Goal: Task Accomplishment & Management: Use online tool/utility

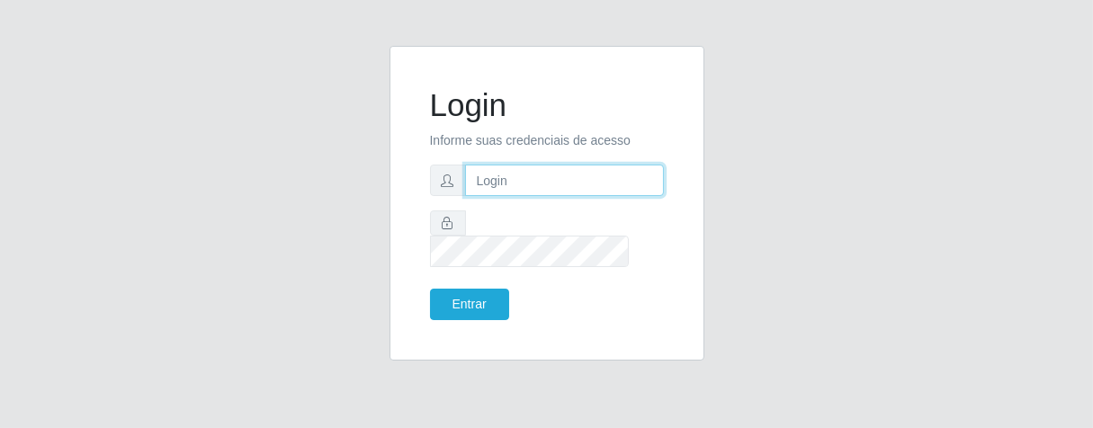
click at [536, 196] on input "text" at bounding box center [564, 180] width 199 height 31
type input "e"
type input "[PERSON_NAME]"
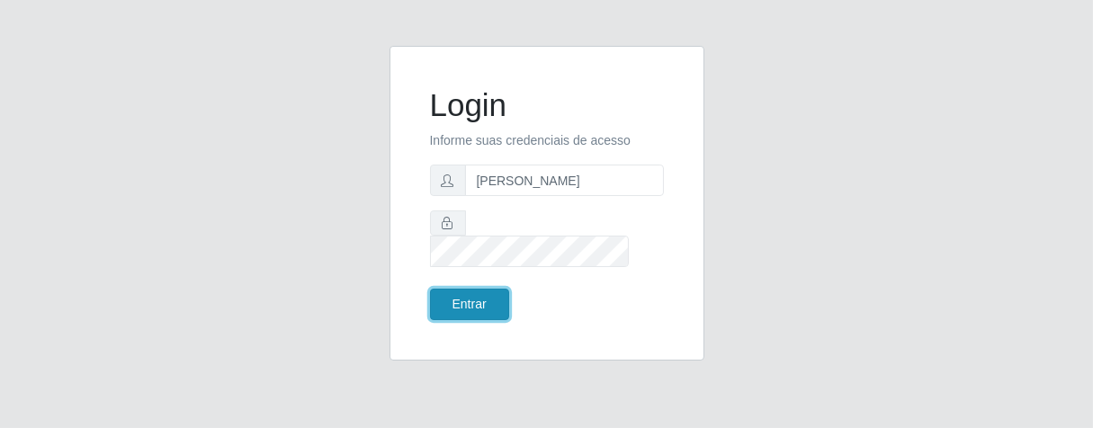
click at [487, 293] on button "Entrar" at bounding box center [469, 304] width 79 height 31
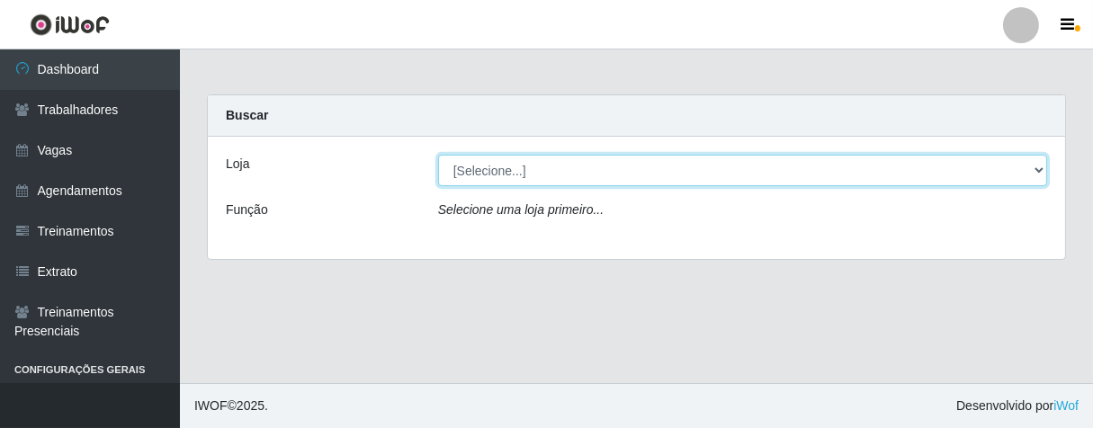
click at [1034, 175] on select "[Selecione...] Superbox [GEOGRAPHIC_DATA] - Bessa" at bounding box center [742, 170] width 609 height 31
select select "206"
click at [438, 155] on select "[Selecione...] Superbox [GEOGRAPHIC_DATA] - Bessa" at bounding box center [742, 170] width 609 height 31
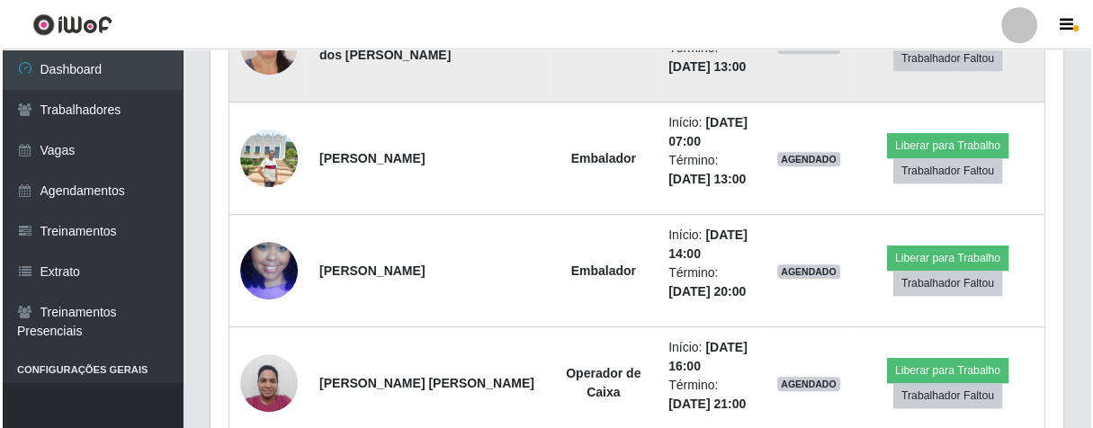
scroll to position [699, 0]
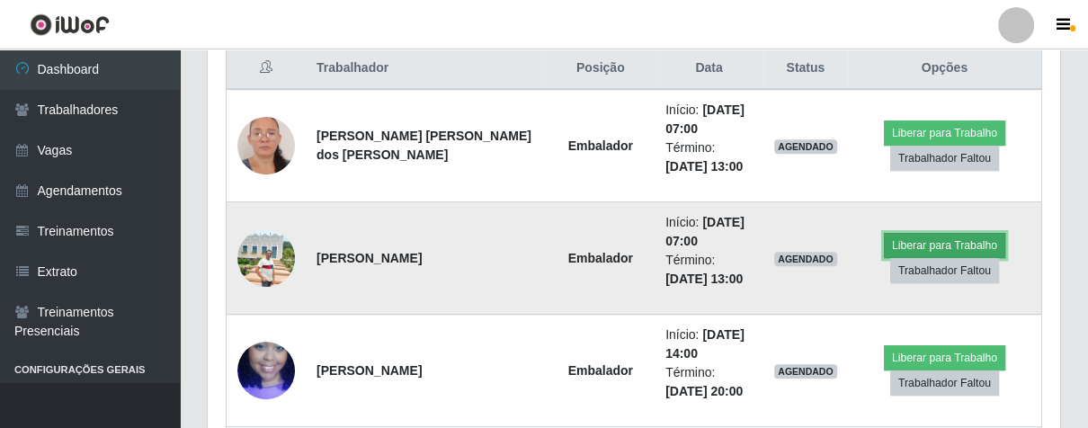
click at [893, 241] on button "Liberar para Trabalho" at bounding box center [944, 245] width 121 height 25
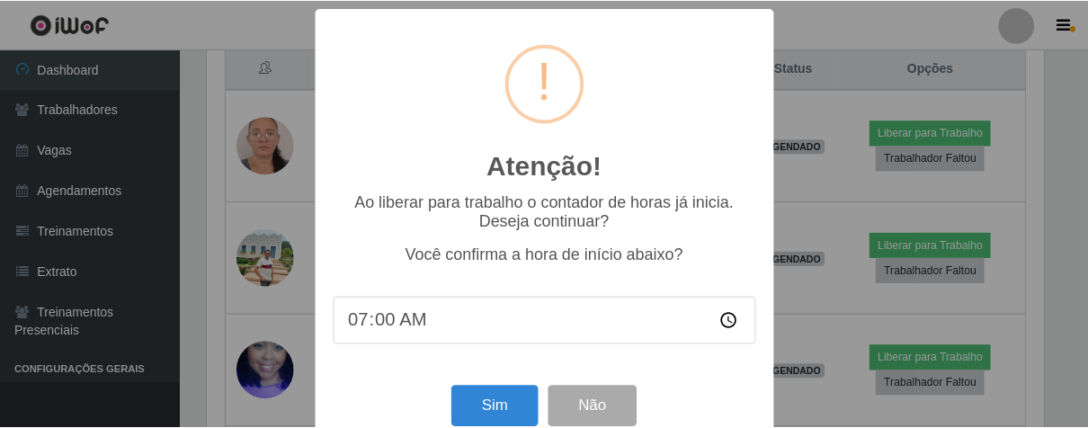
scroll to position [372, 842]
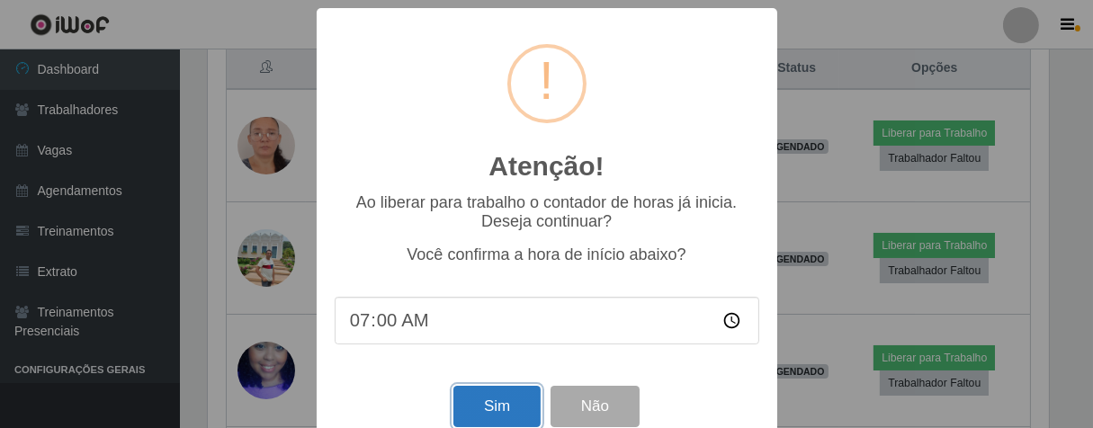
click at [466, 418] on button "Sim" at bounding box center [496, 407] width 87 height 42
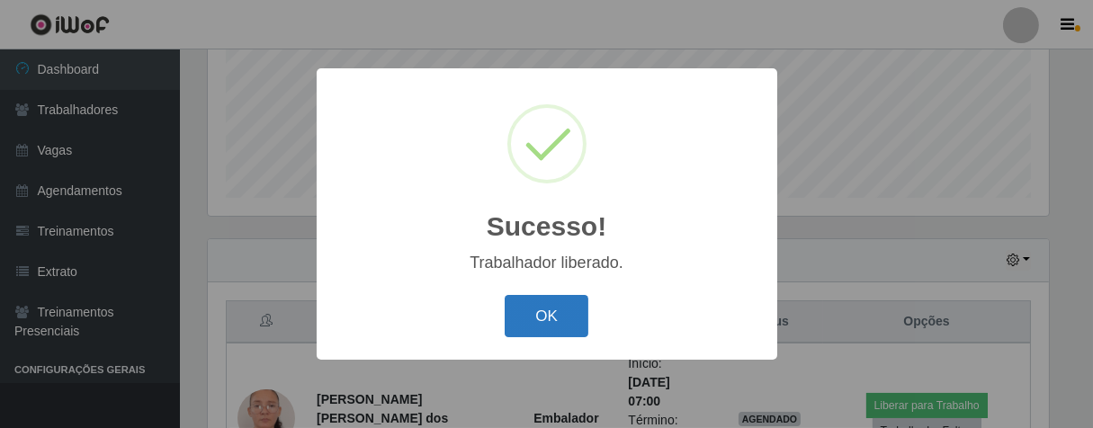
click at [511, 316] on button "OK" at bounding box center [547, 316] width 84 height 42
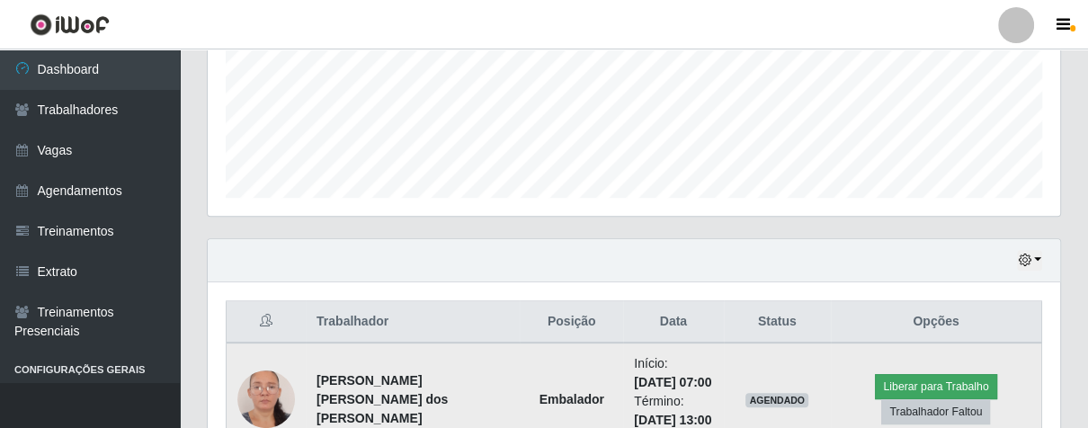
scroll to position [545, 0]
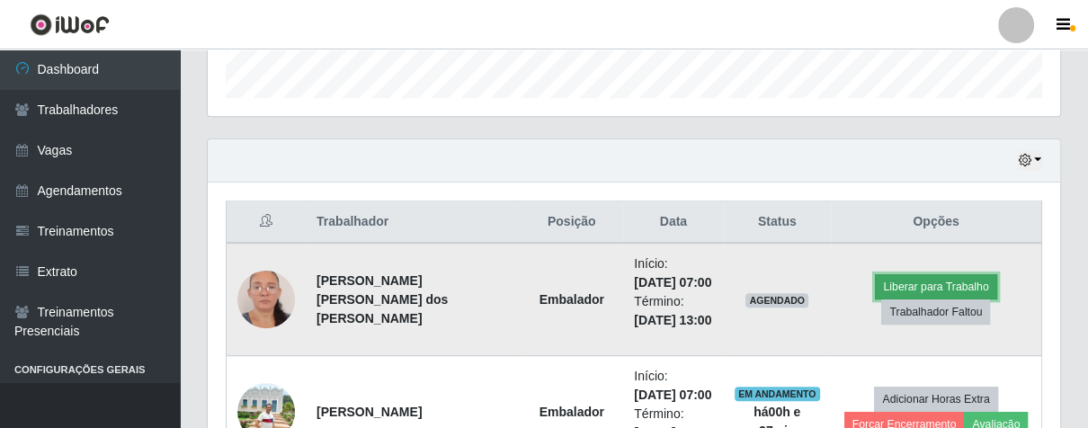
click at [912, 281] on button "Liberar para Trabalho" at bounding box center [935, 286] width 121 height 25
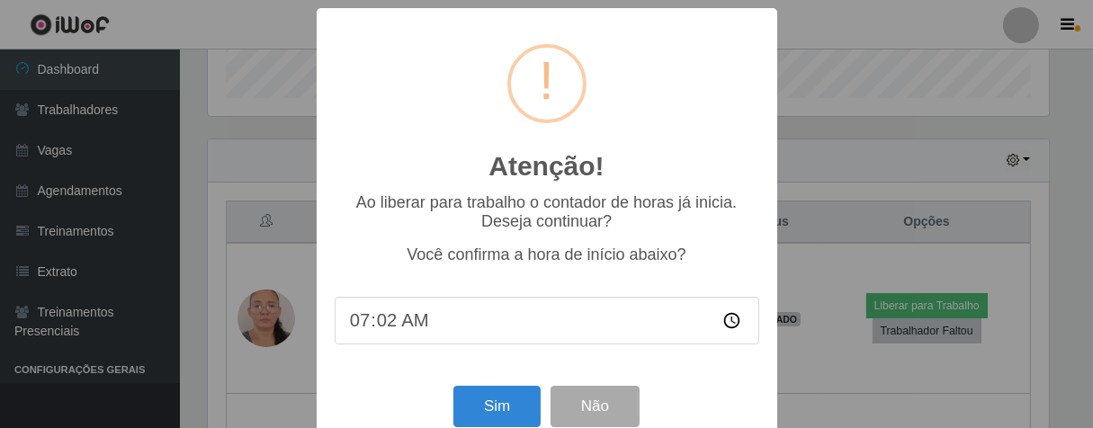
type input "07:27"
click at [488, 402] on button "Sim" at bounding box center [496, 407] width 87 height 42
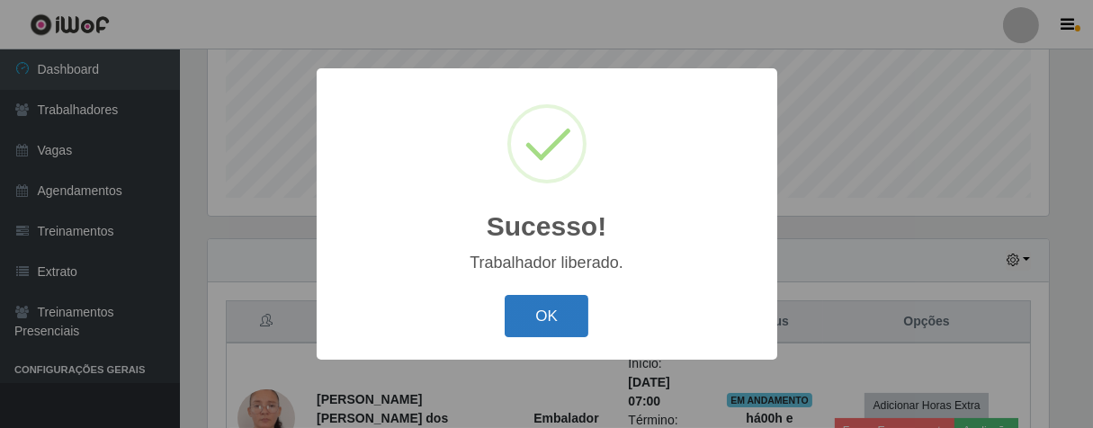
click at [538, 314] on button "OK" at bounding box center [547, 316] width 84 height 42
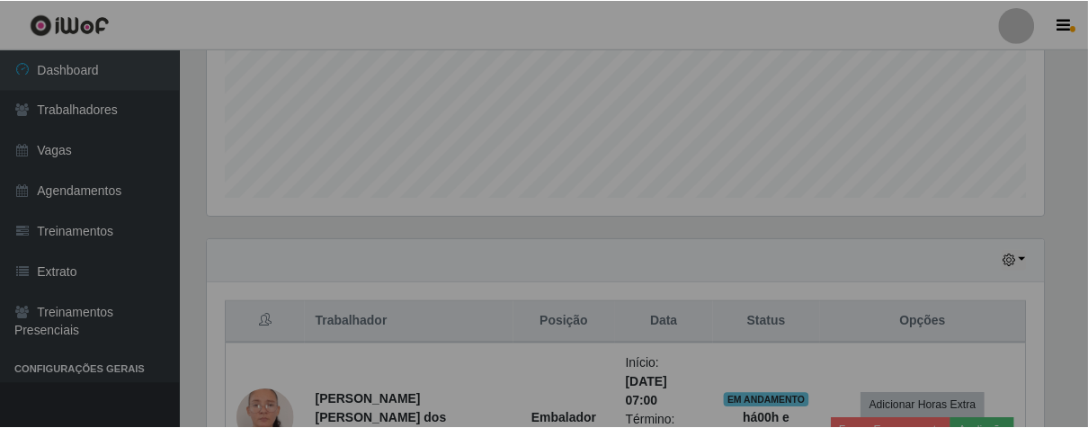
scroll to position [372, 852]
